Goal: Task Accomplishment & Management: Manage account settings

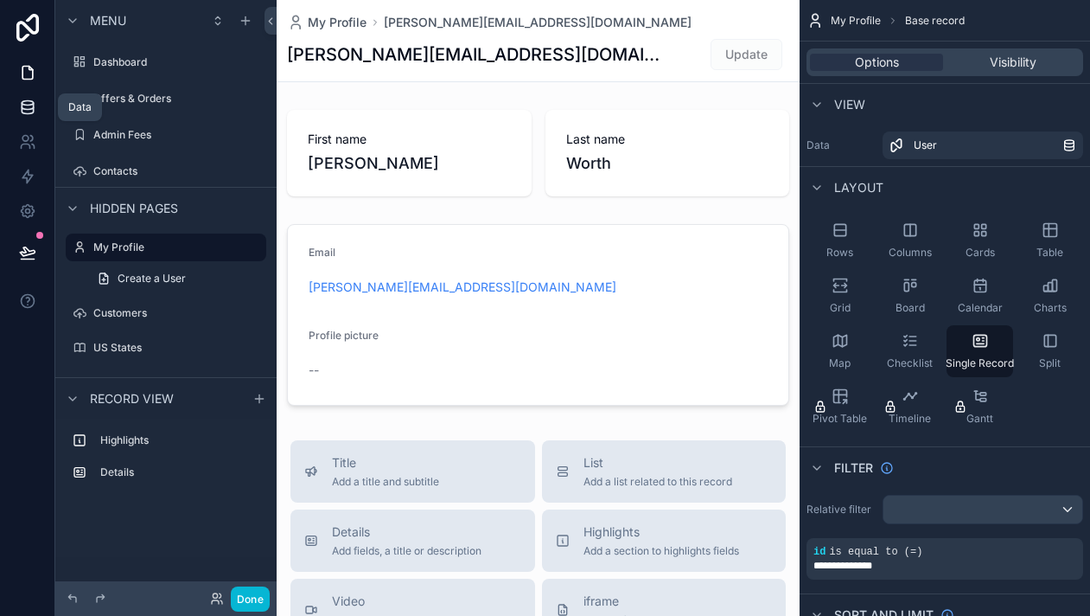
click at [27, 115] on icon at bounding box center [27, 107] width 17 height 17
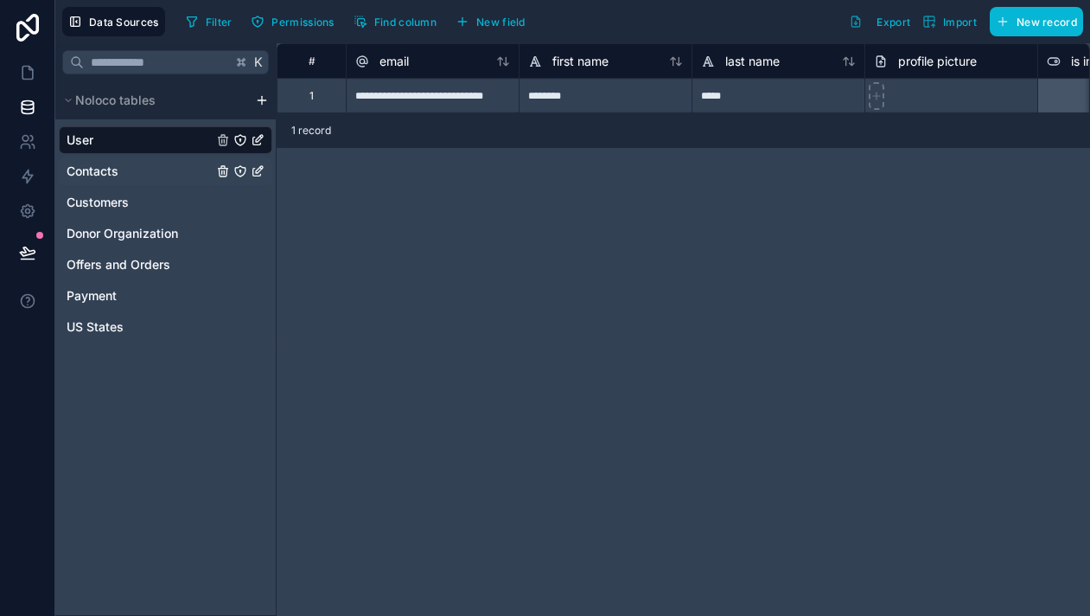
click at [105, 179] on span "Contacts" at bounding box center [93, 171] width 52 height 17
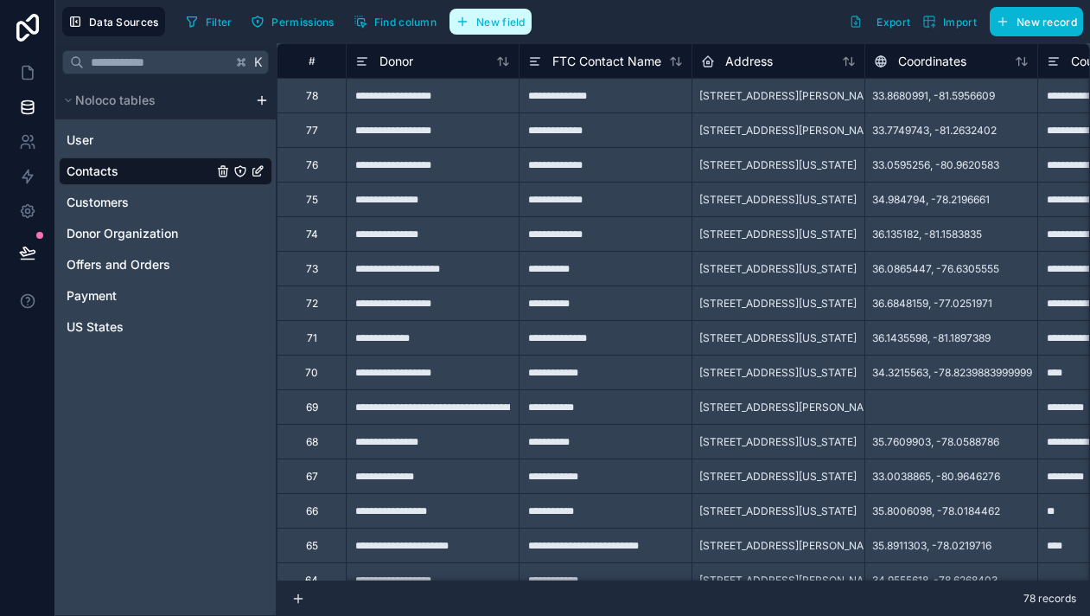
click at [513, 31] on button "New field" at bounding box center [491, 22] width 82 height 26
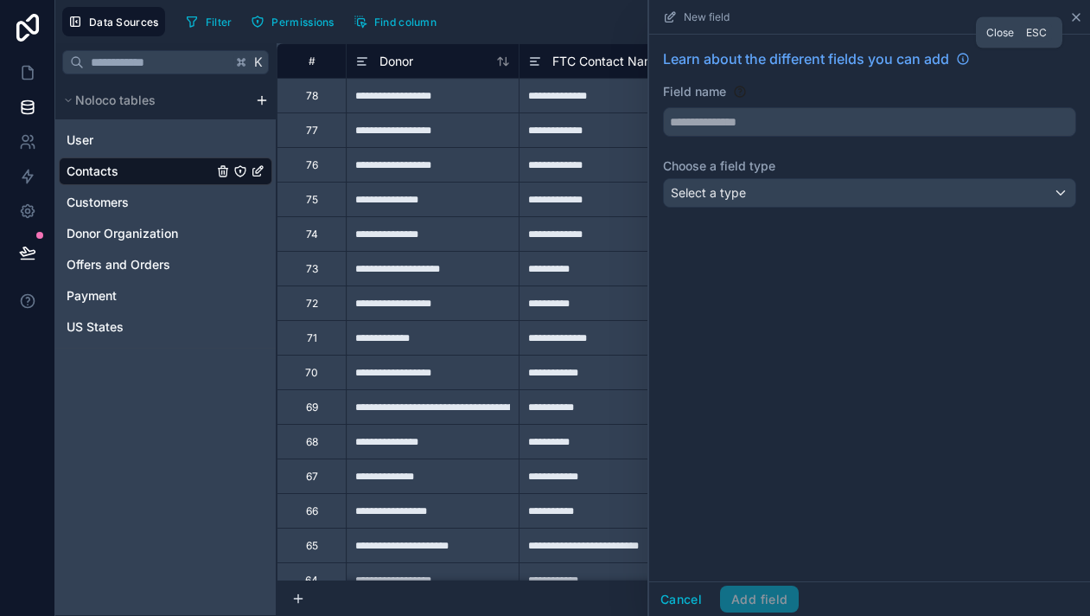
click at [1076, 19] on icon at bounding box center [1076, 17] width 14 height 14
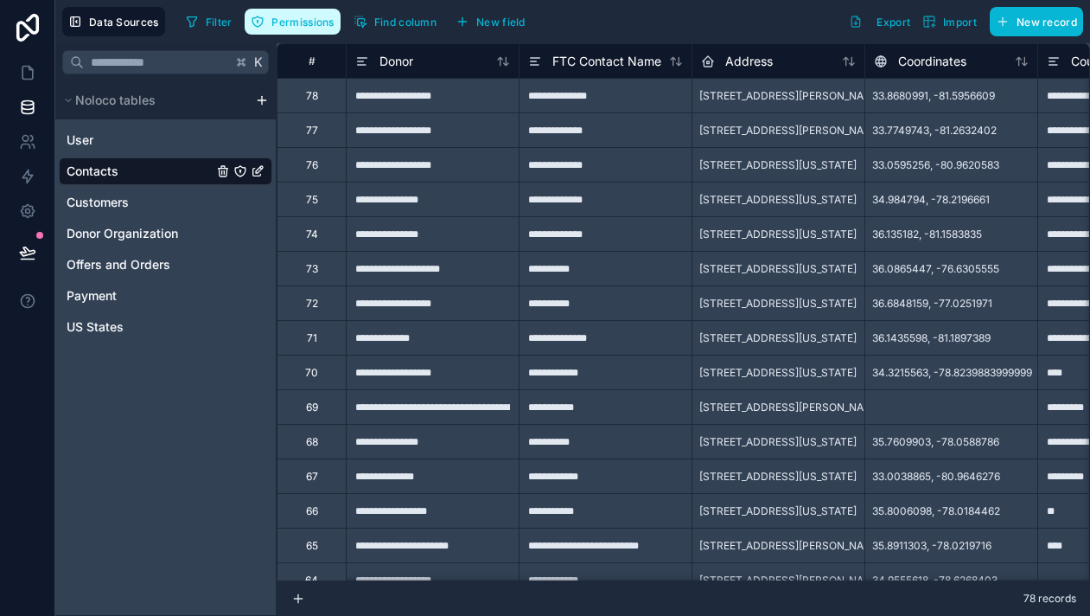
click at [281, 25] on span "Permissions" at bounding box center [302, 22] width 62 height 13
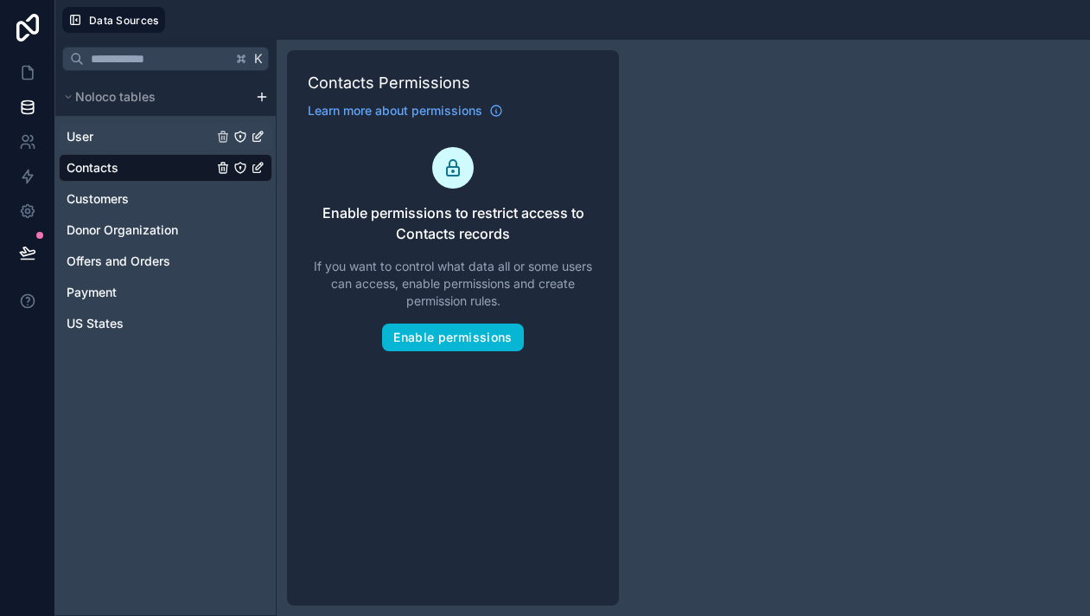
click at [119, 137] on div "User" at bounding box center [166, 137] width 214 height 28
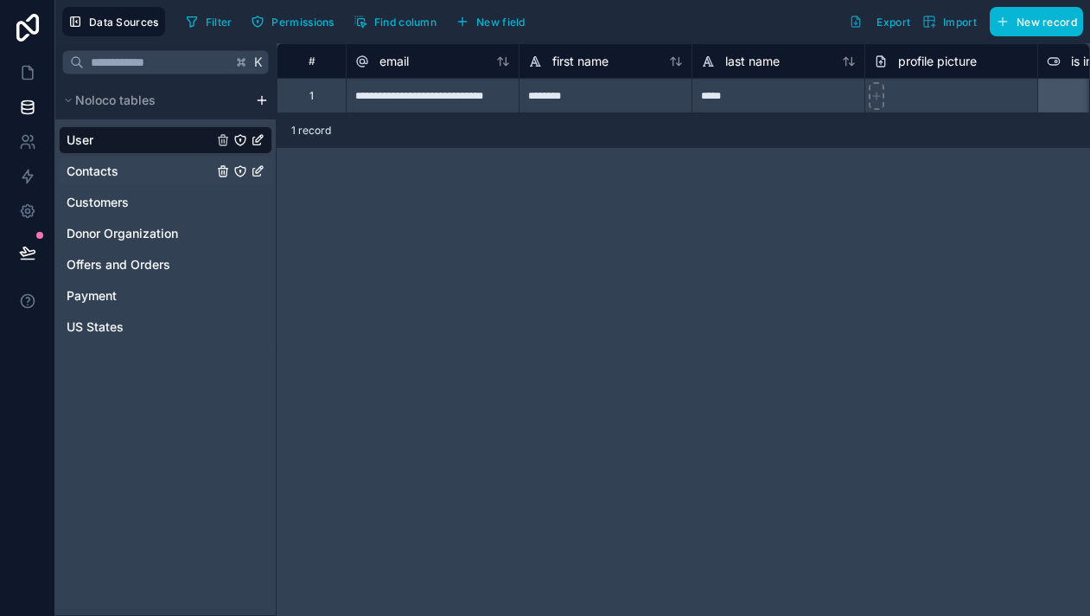
click at [116, 169] on span "Contacts" at bounding box center [93, 171] width 52 height 17
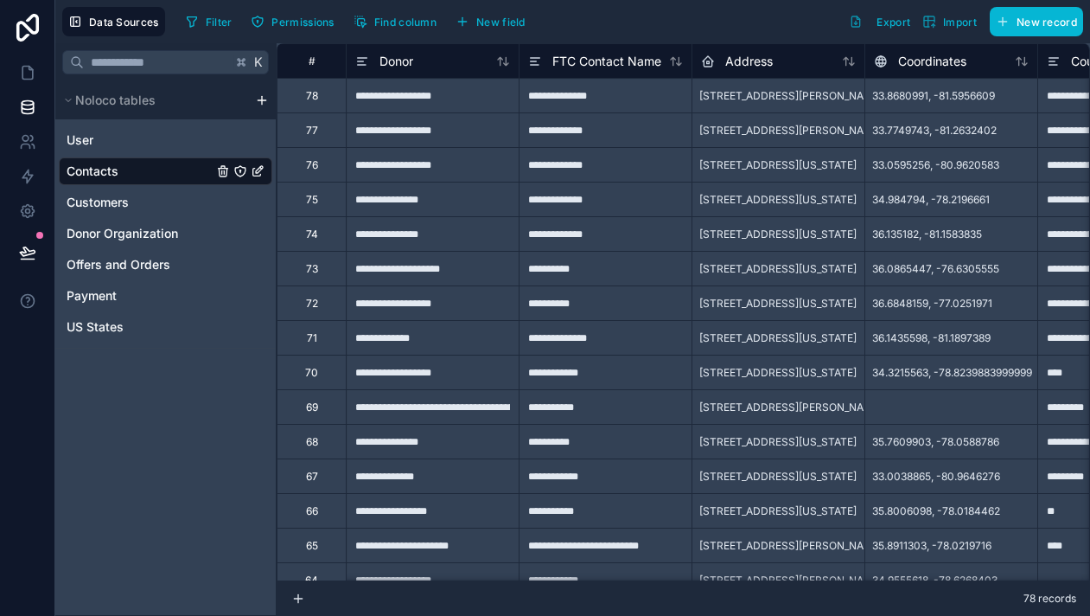
click at [240, 175] on icon "Contacts" at bounding box center [240, 171] width 14 height 14
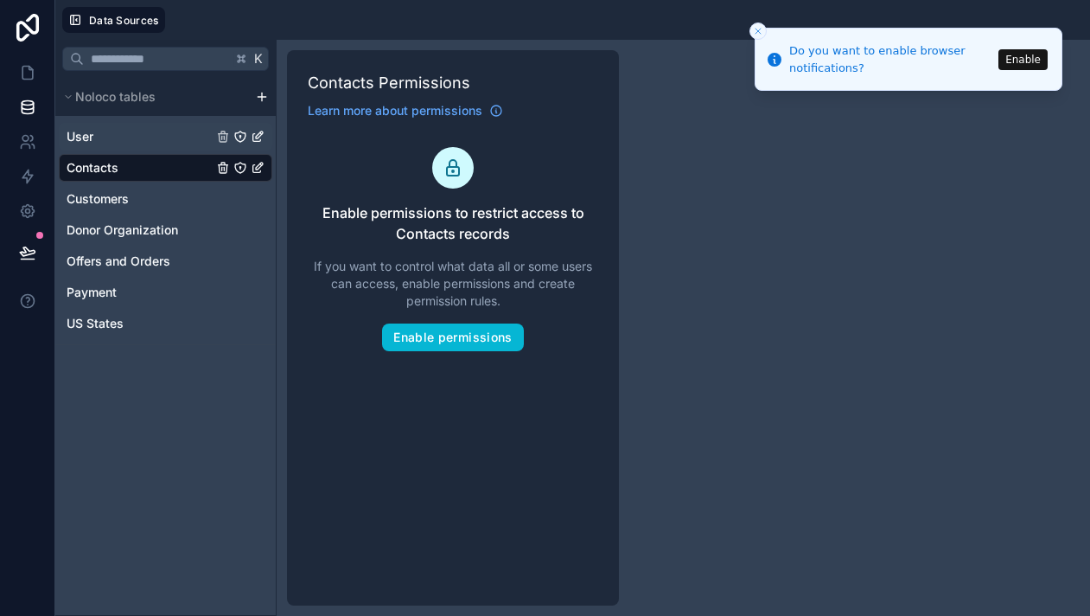
click at [133, 150] on div "User" at bounding box center [166, 137] width 214 height 28
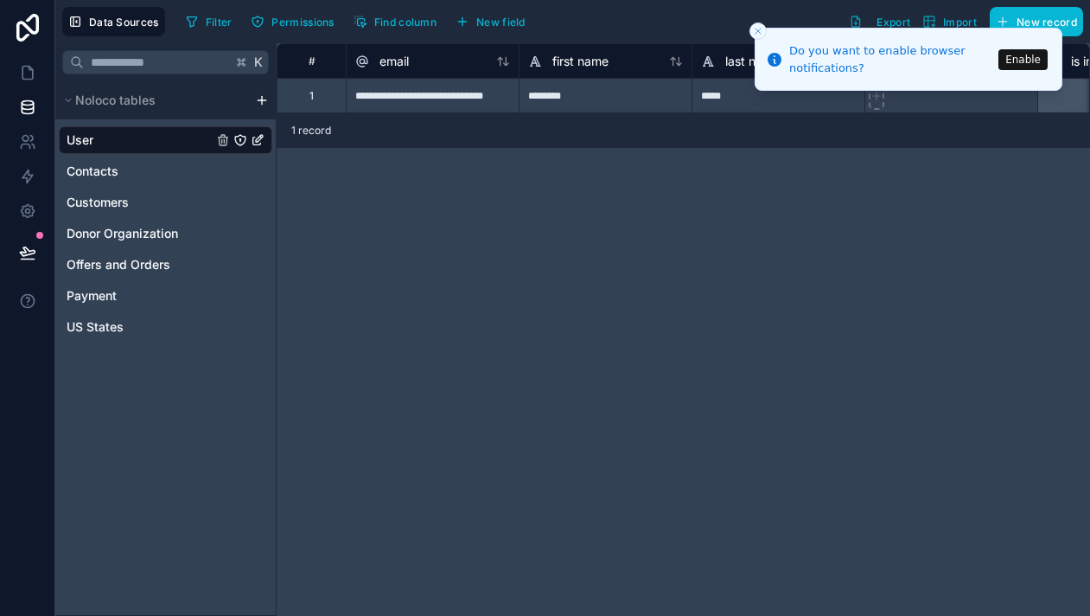
click at [763, 34] on button "Close toast" at bounding box center [758, 30] width 17 height 17
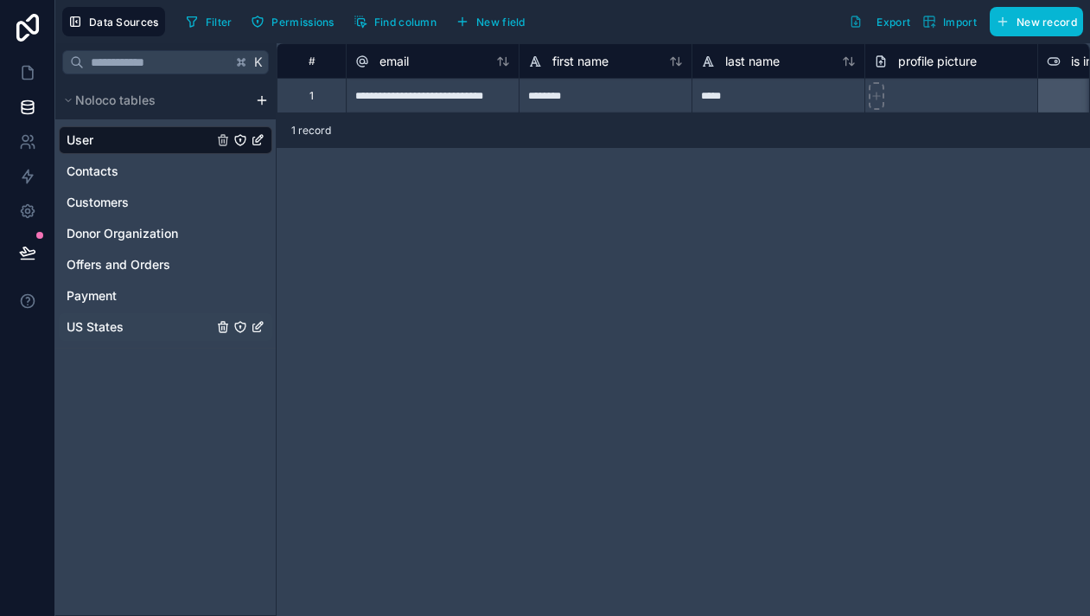
click at [100, 321] on span "US States" at bounding box center [95, 326] width 57 height 17
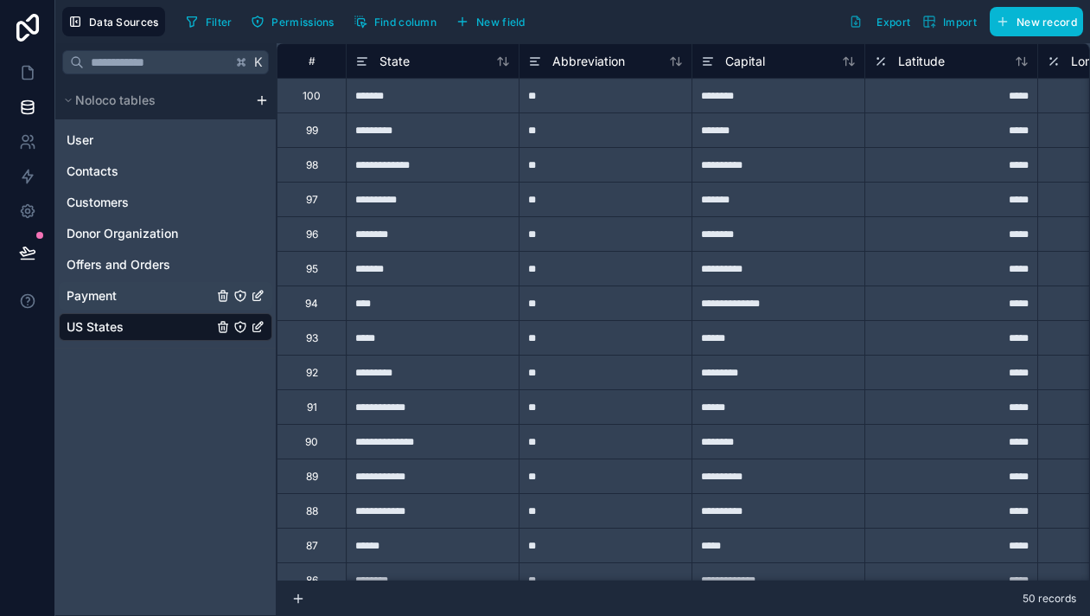
click at [105, 289] on span "Payment" at bounding box center [92, 295] width 50 height 17
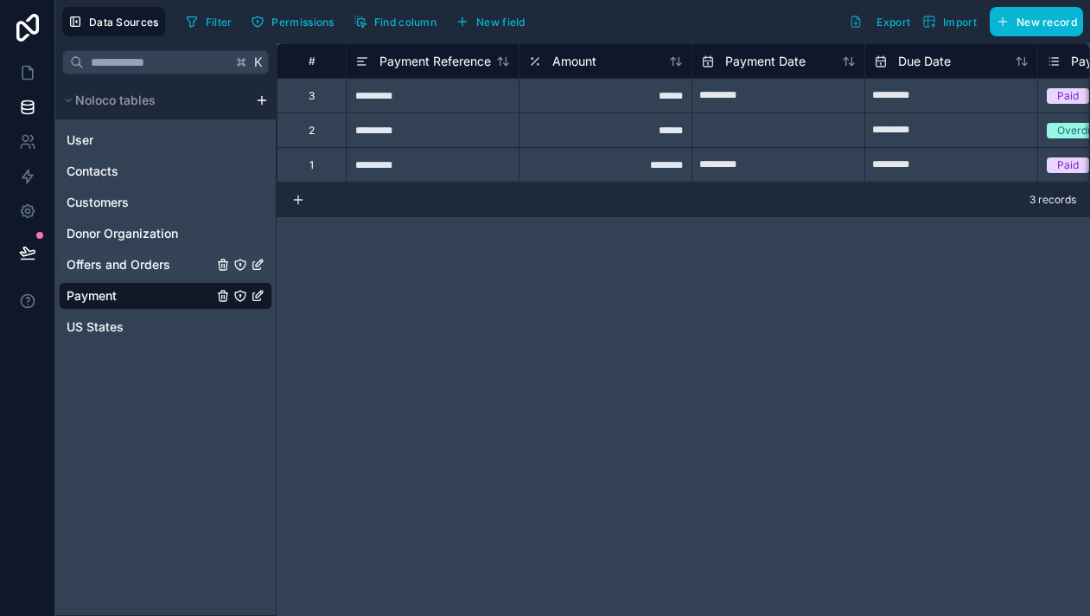
click at [105, 252] on div "Offers and Orders" at bounding box center [166, 265] width 214 height 28
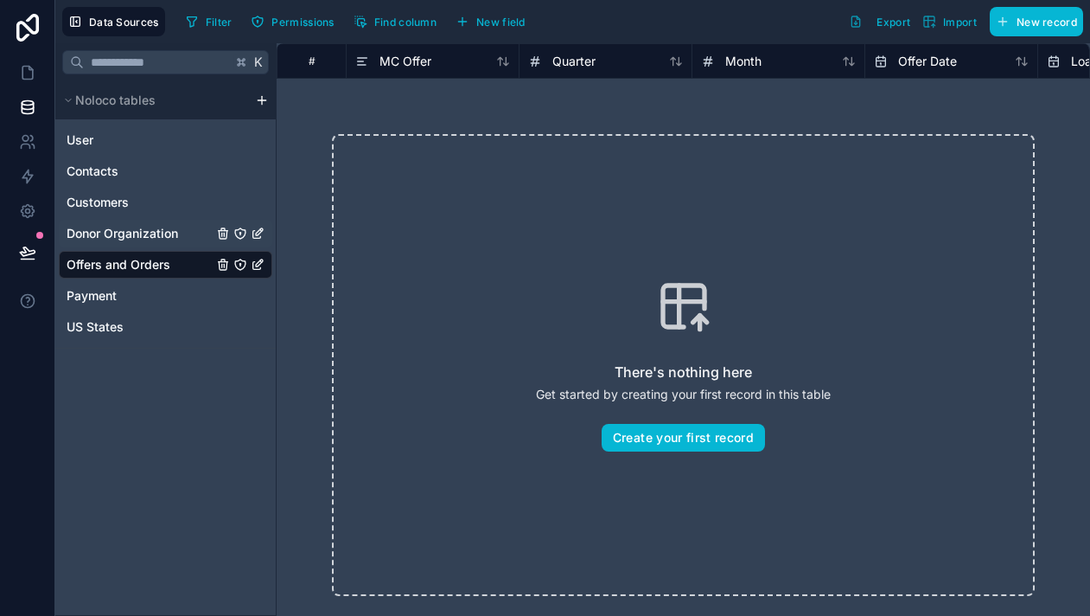
click at [154, 222] on div "Donor Organization" at bounding box center [166, 234] width 214 height 28
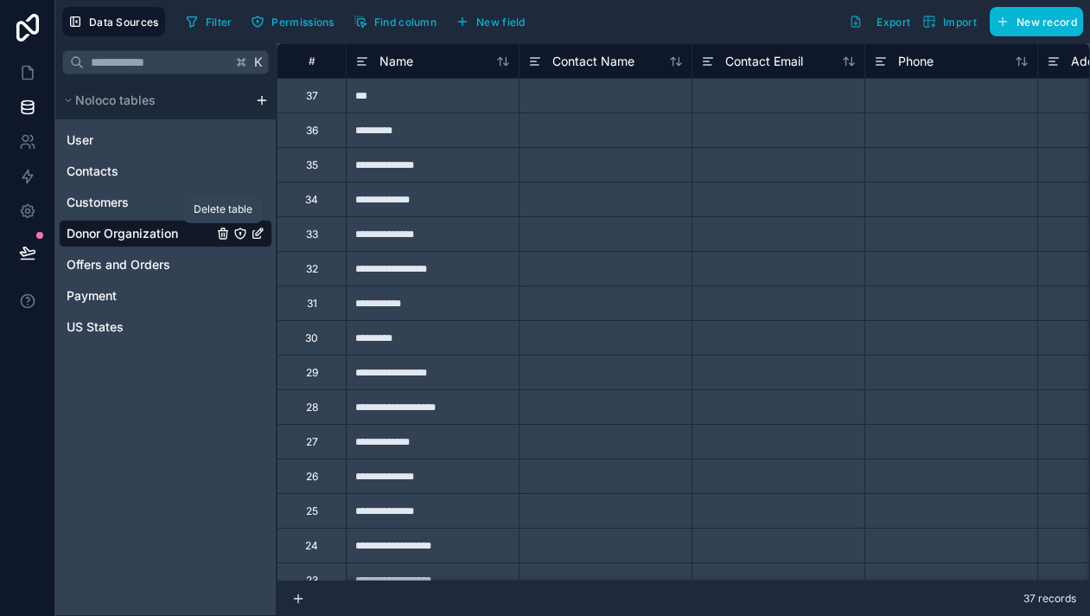
click at [220, 233] on icon "Donor Organization" at bounding box center [223, 234] width 14 height 14
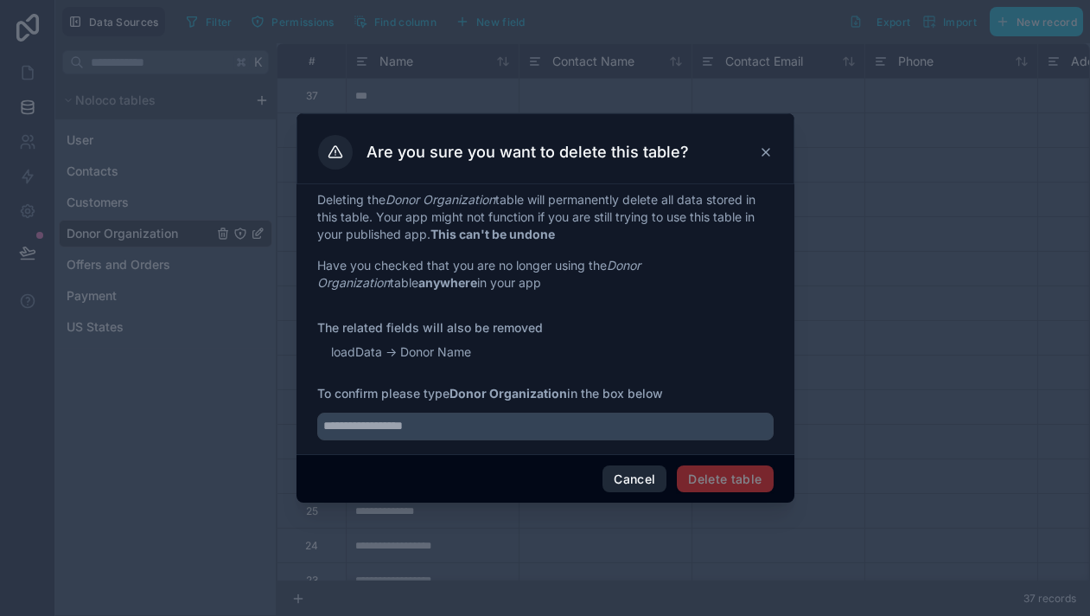
click at [631, 481] on button "Cancel" at bounding box center [635, 479] width 64 height 28
